Goal: Information Seeking & Learning: Learn about a topic

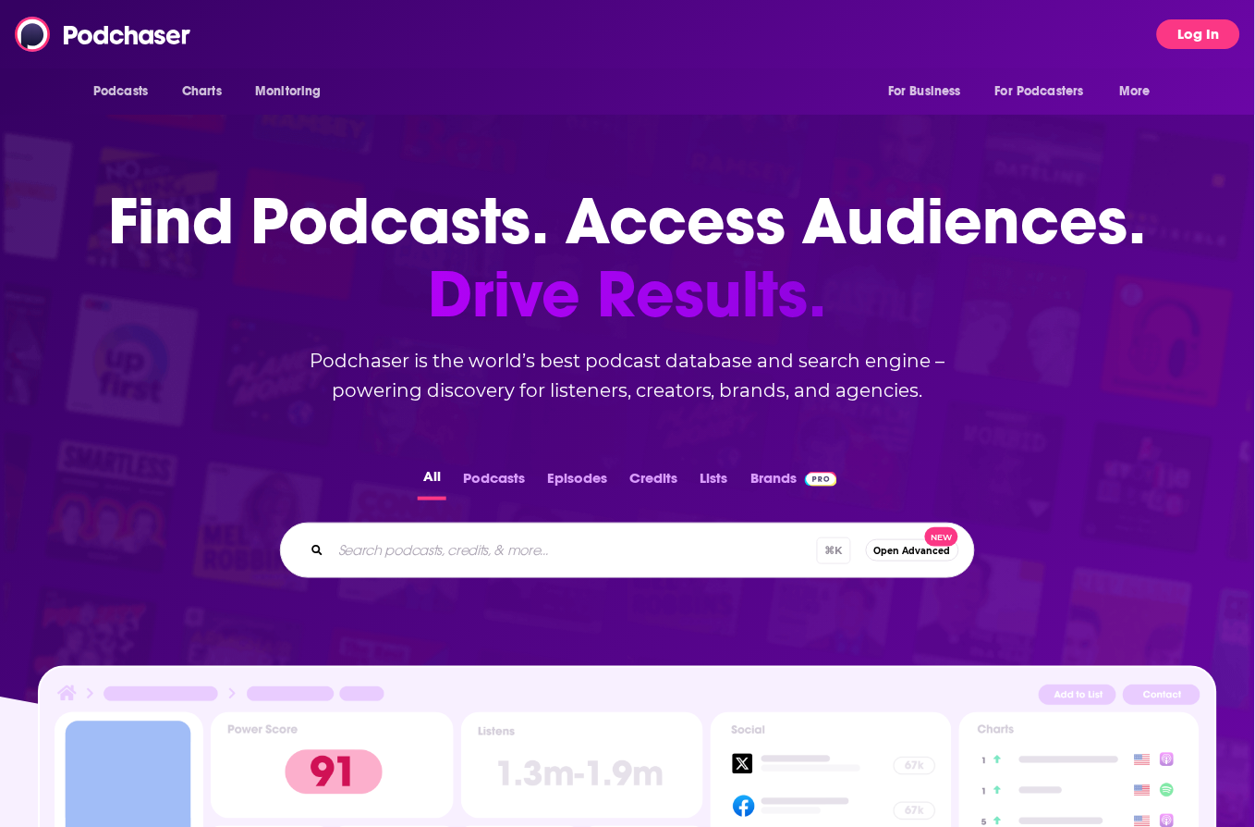
click at [1195, 29] on button "Log In" at bounding box center [1198, 34] width 83 height 30
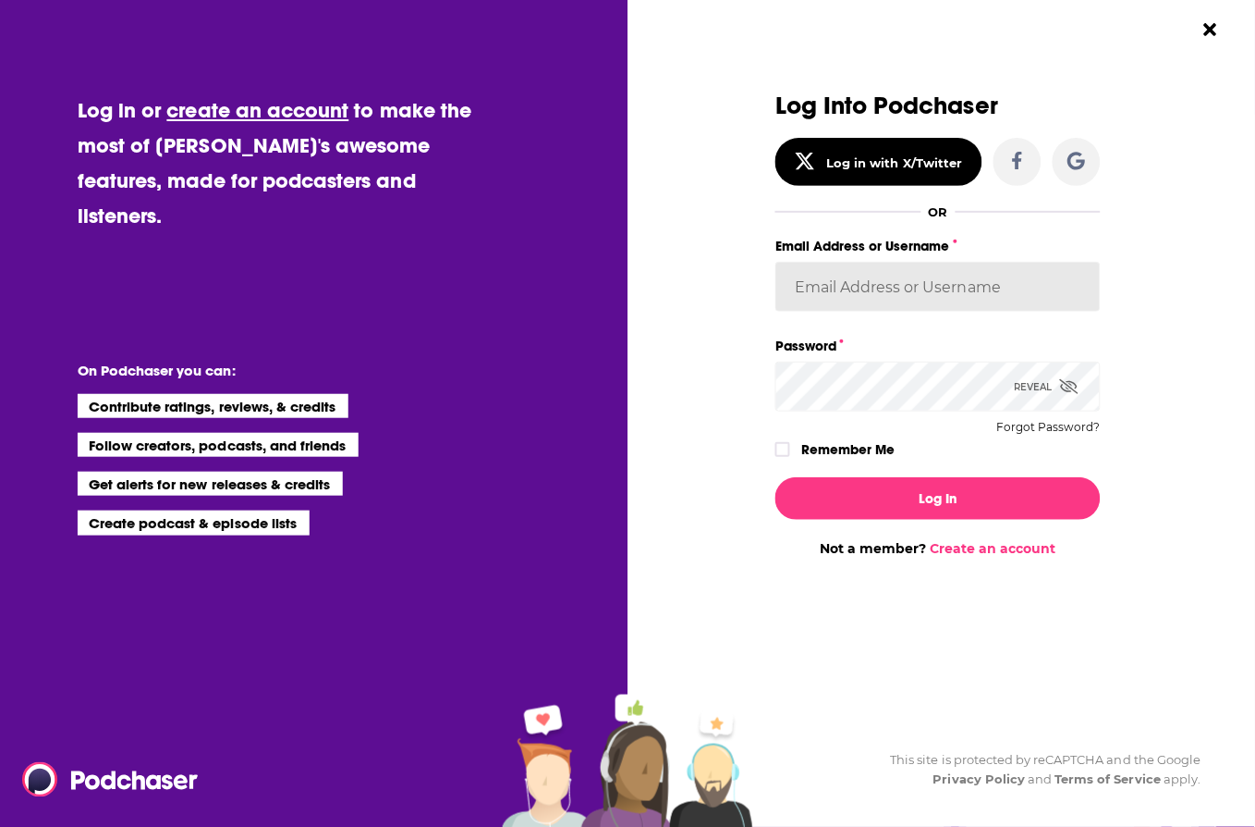
type input "[PERSON_NAME][EMAIL_ADDRESS][DOMAIN_NAME]"
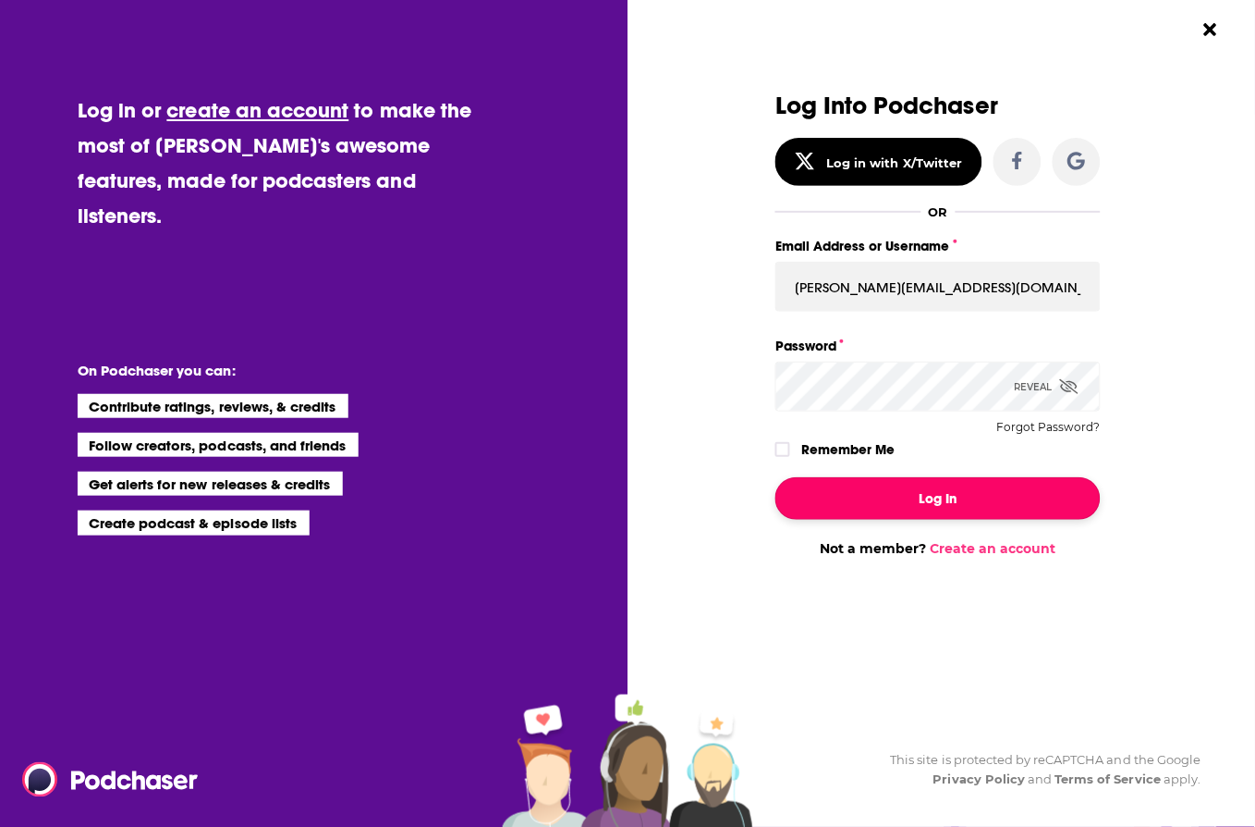
click at [856, 483] on button "Log In" at bounding box center [938, 498] width 325 height 43
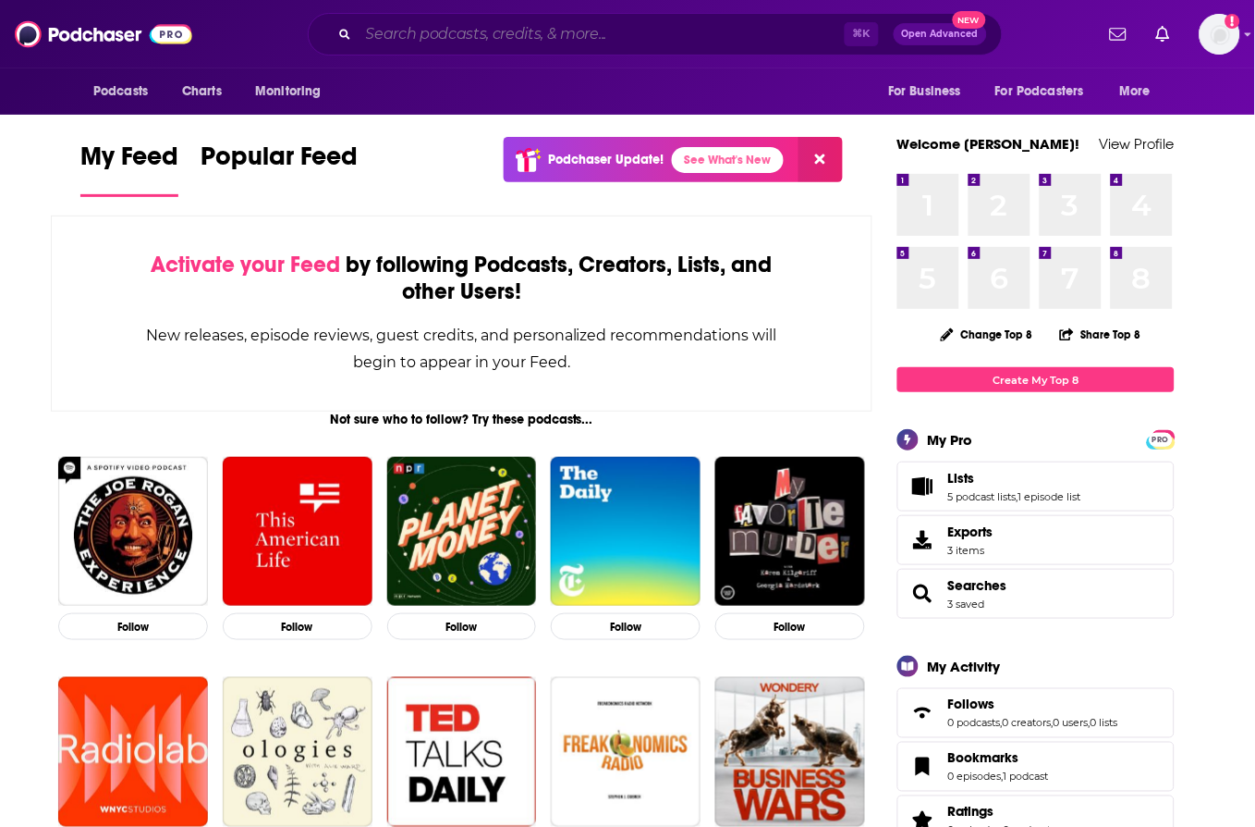
click at [432, 35] on input "Search podcasts, credits, & more..." at bounding box center [602, 34] width 486 height 30
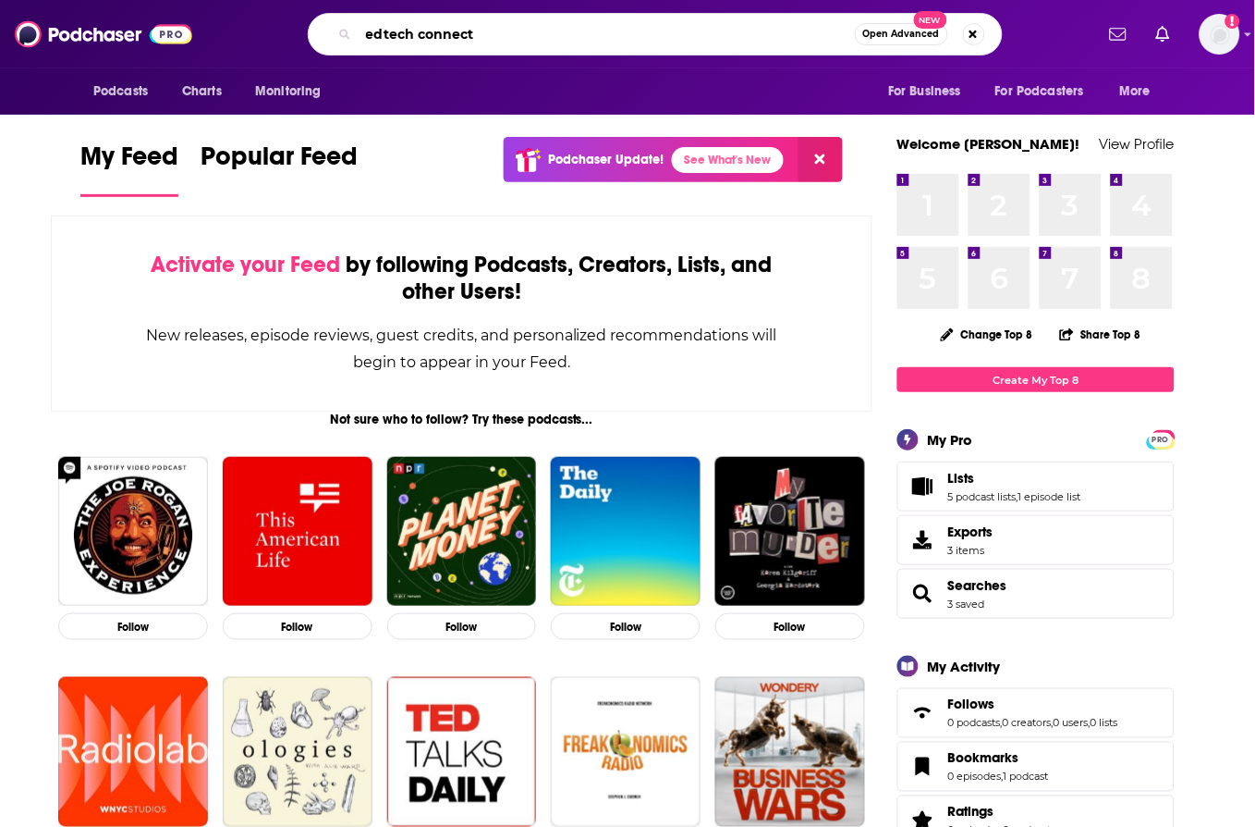
type input "edtech connect"
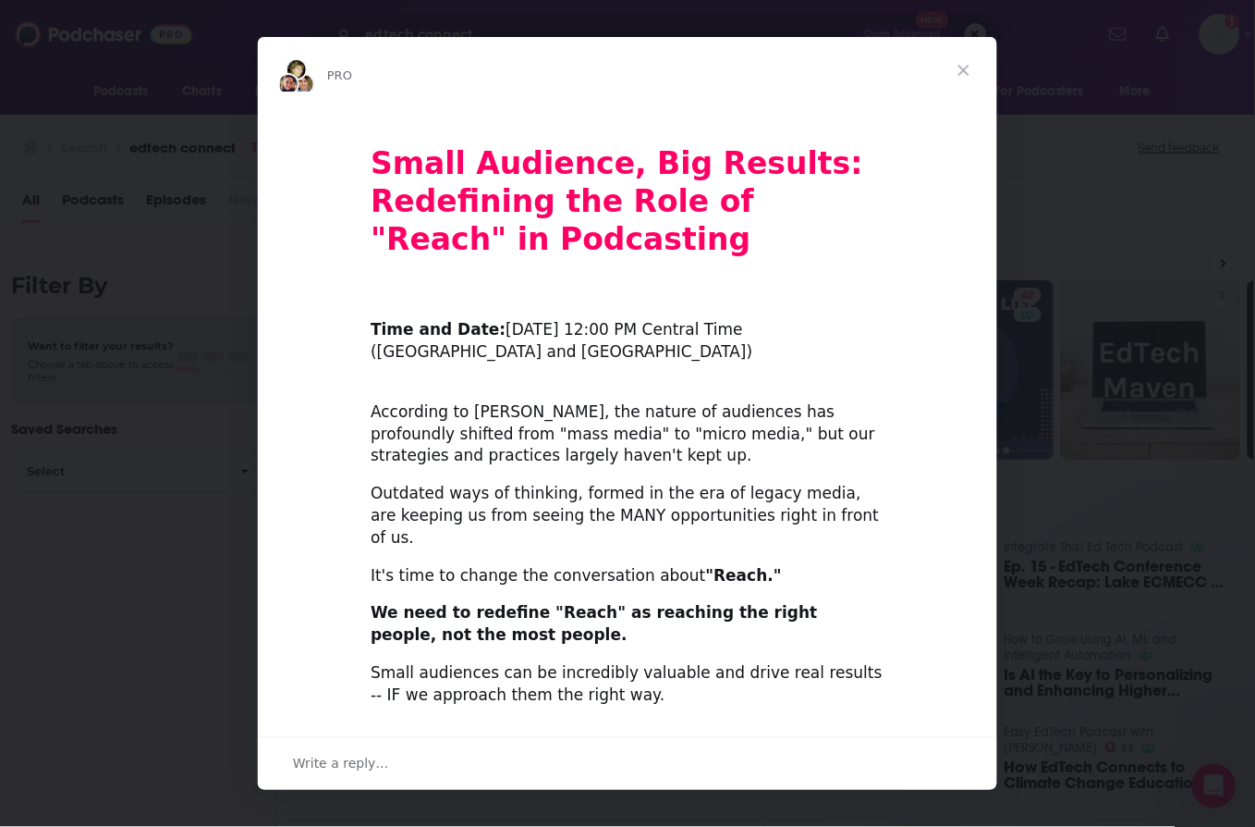
click at [967, 66] on span "Close" at bounding box center [964, 70] width 67 height 67
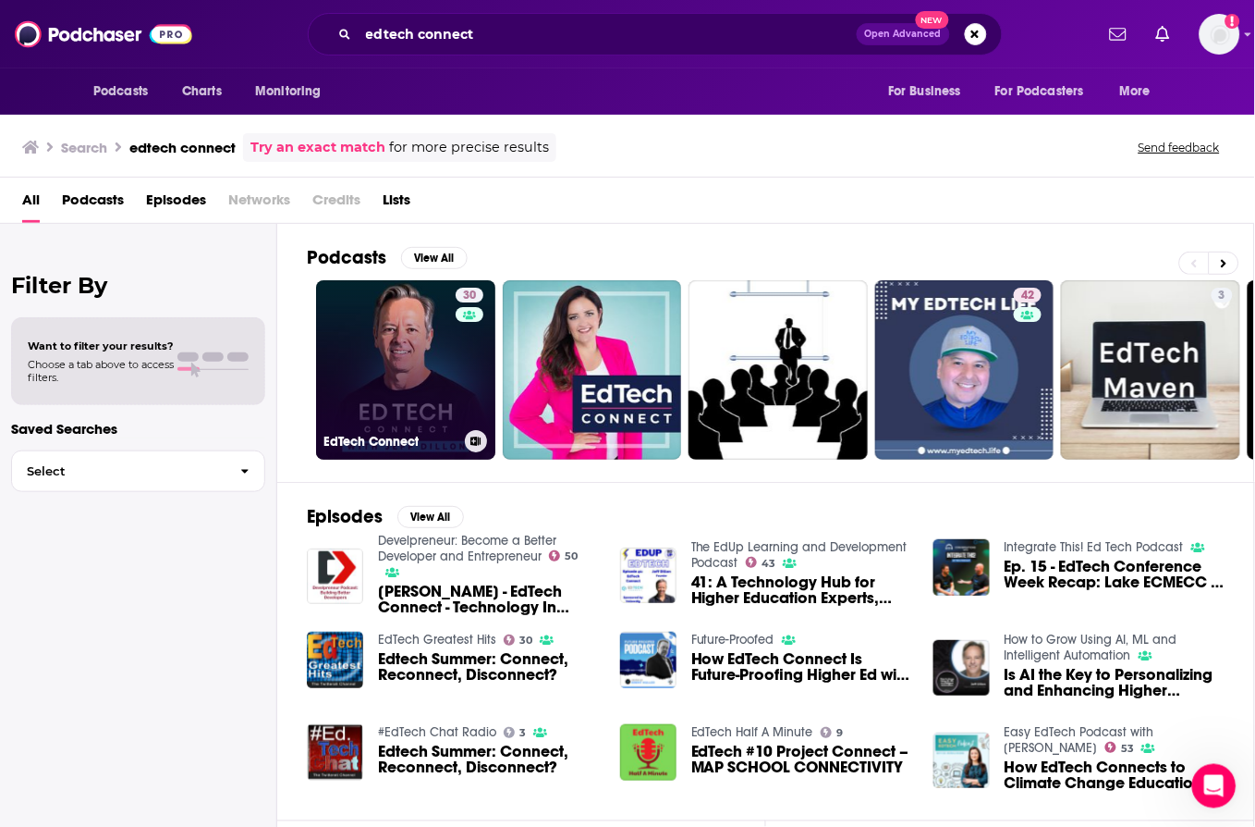
click at [321, 367] on link "30 EdTech Connect" at bounding box center [405, 369] width 179 height 179
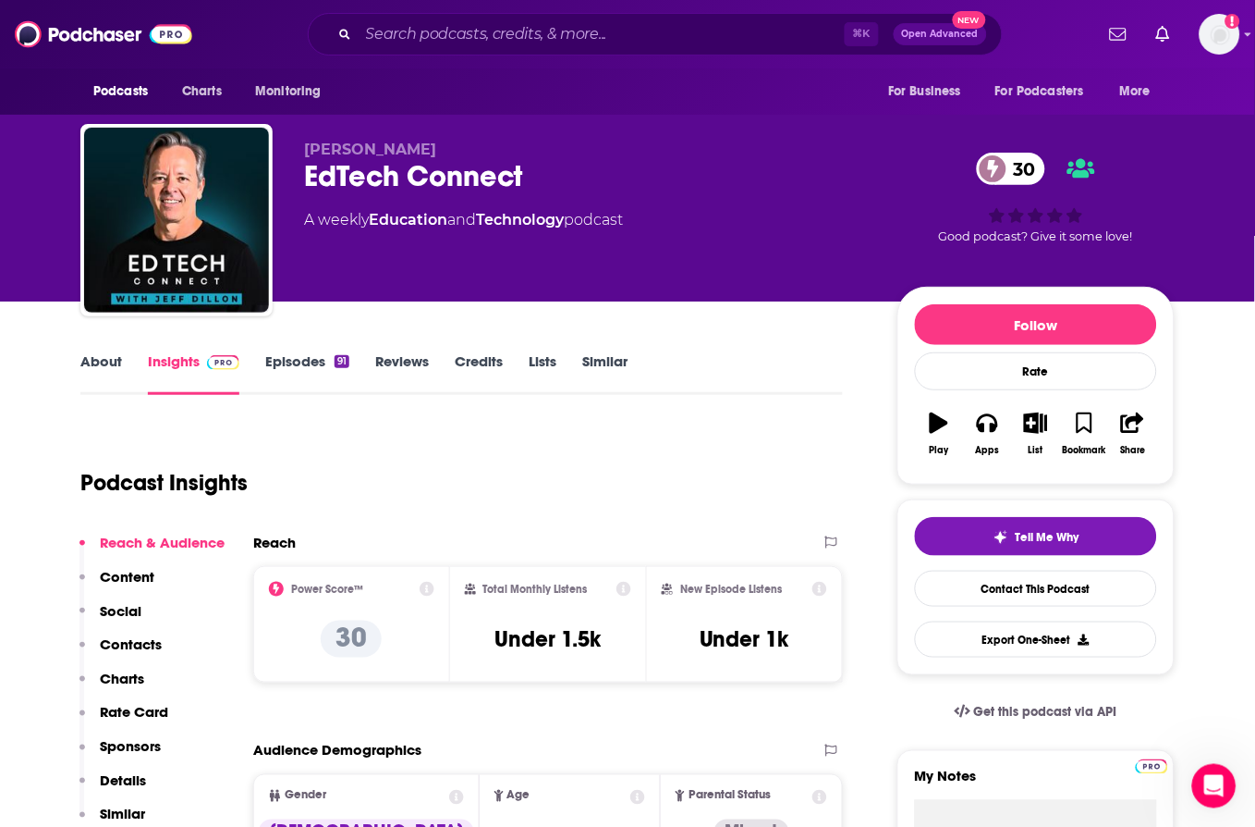
click at [294, 364] on link "Episodes 91" at bounding box center [307, 373] width 84 height 43
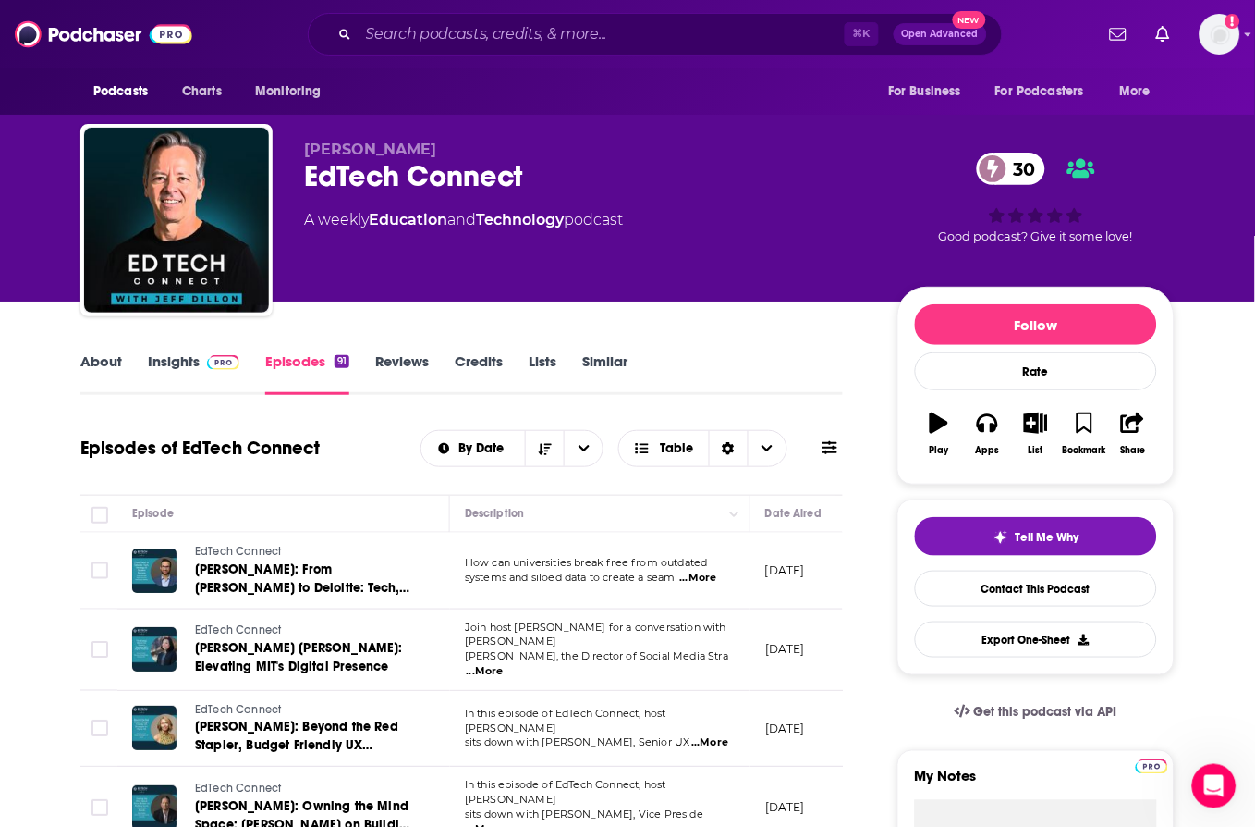
click at [699, 576] on span "...More" at bounding box center [698, 577] width 37 height 15
click at [349, 283] on div "[PERSON_NAME] EdTech Connect 30 A weekly Education and Technology podcast" at bounding box center [586, 215] width 564 height 148
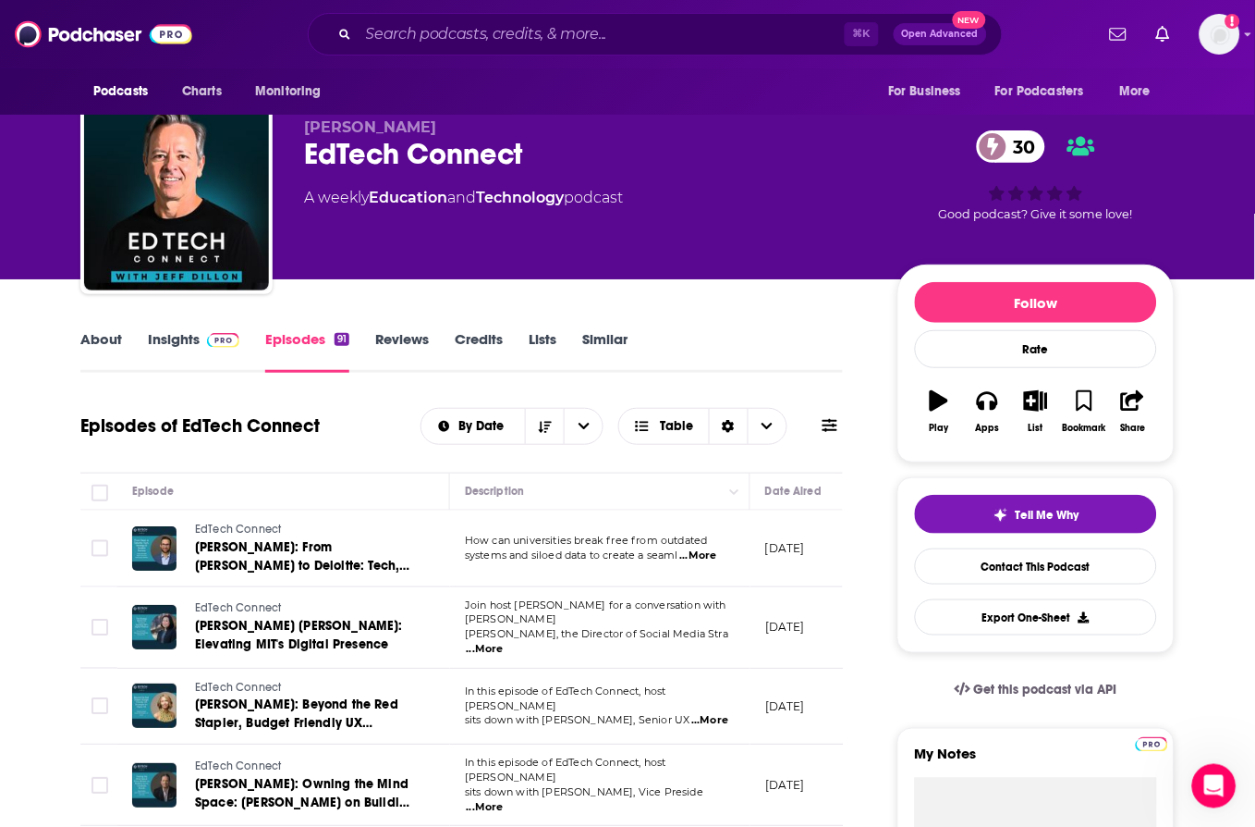
scroll to position [24, 0]
